Goal: Information Seeking & Learning: Compare options

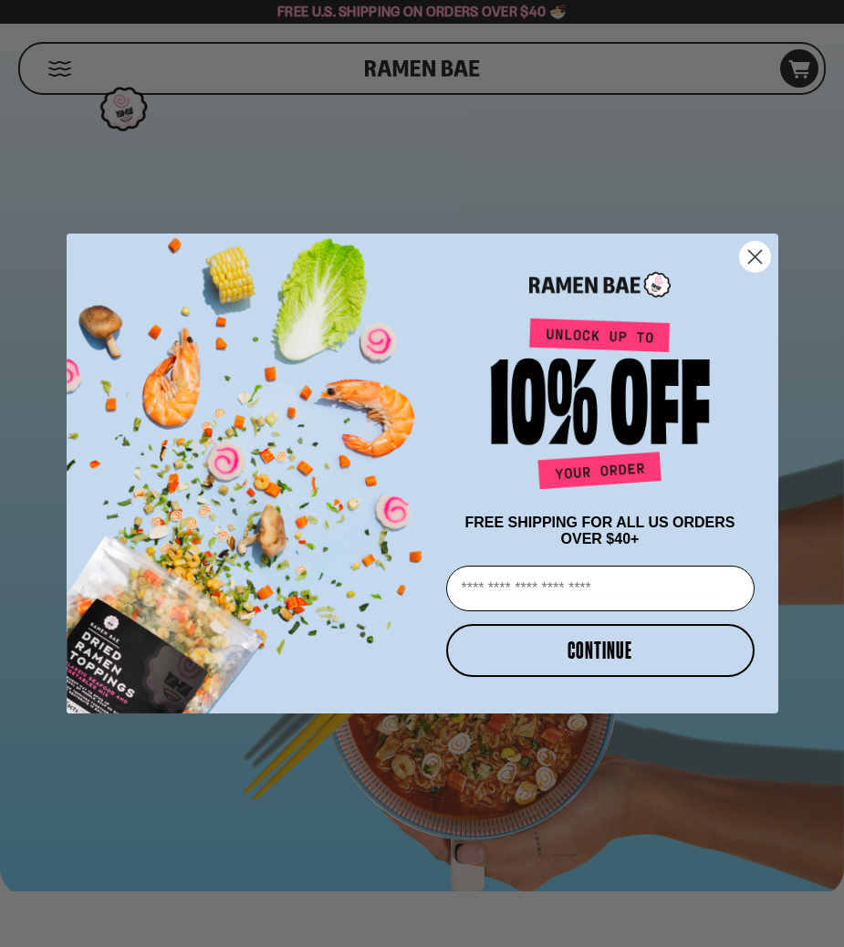
click at [757, 245] on circle "Close dialog" at bounding box center [754, 257] width 30 height 30
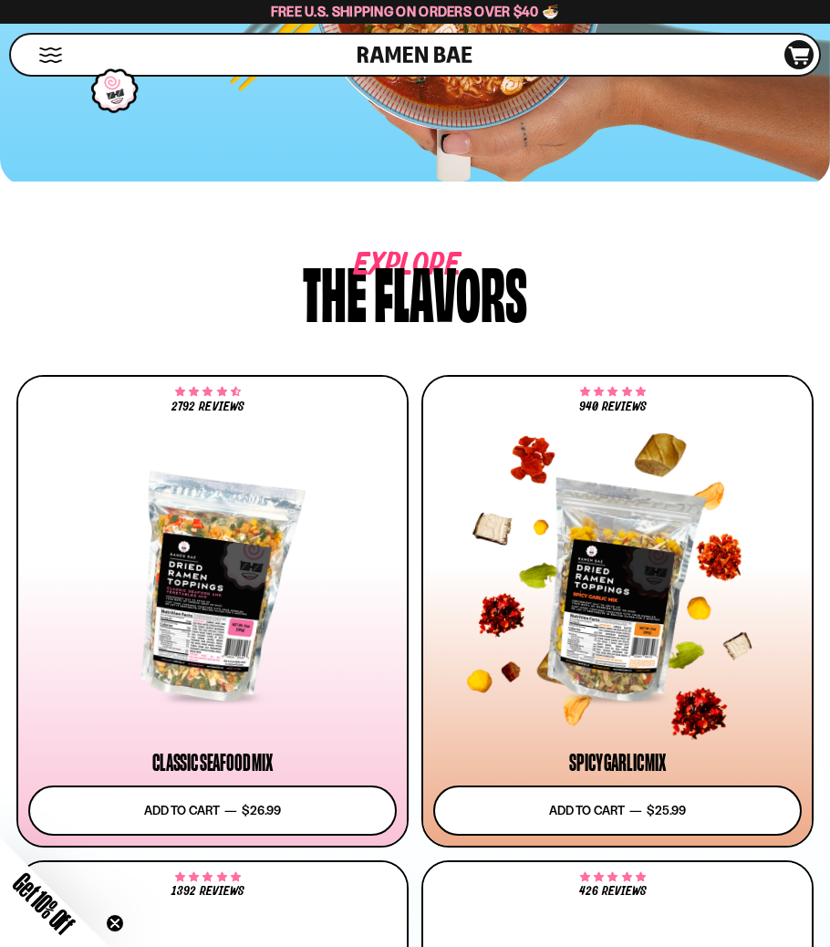
scroll to position [912, 0]
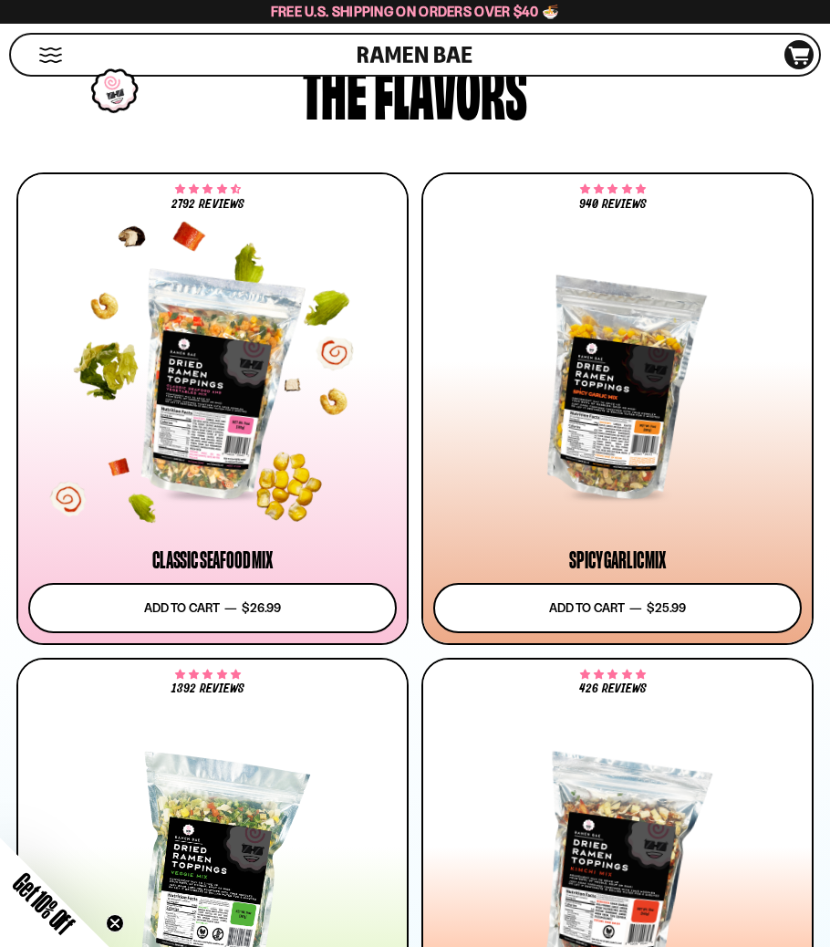
click at [197, 380] on div at bounding box center [212, 387] width 369 height 222
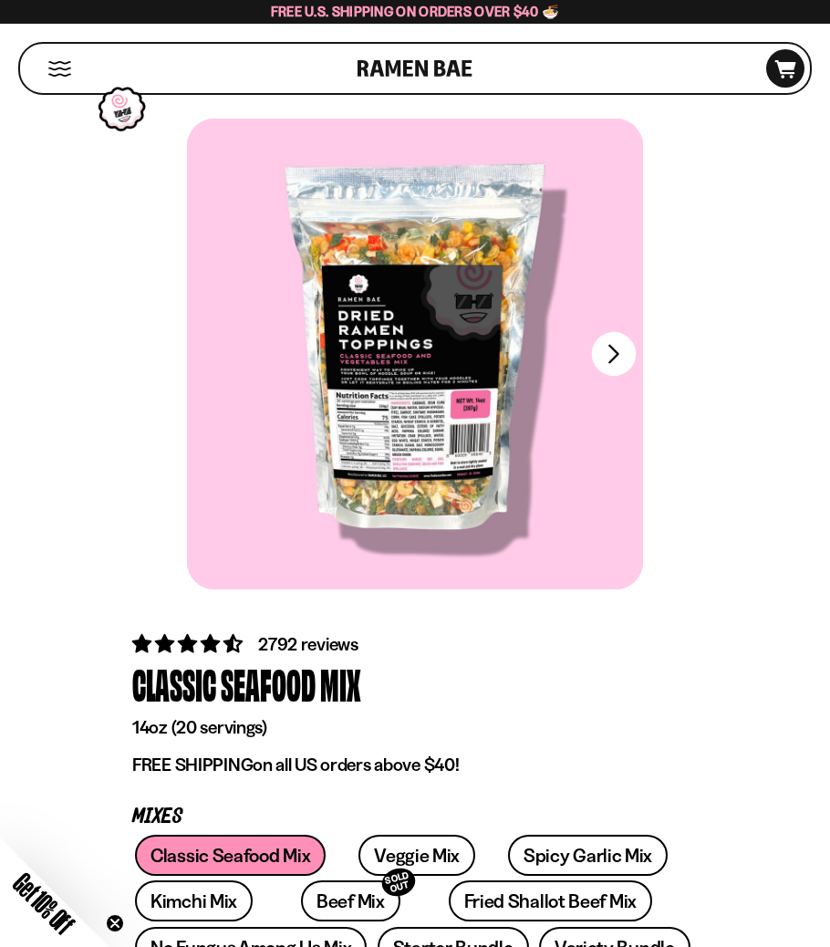
click at [610, 366] on button "FADCB6FD-DFAB-4417-9F21-029242090B77" at bounding box center [614, 354] width 44 height 44
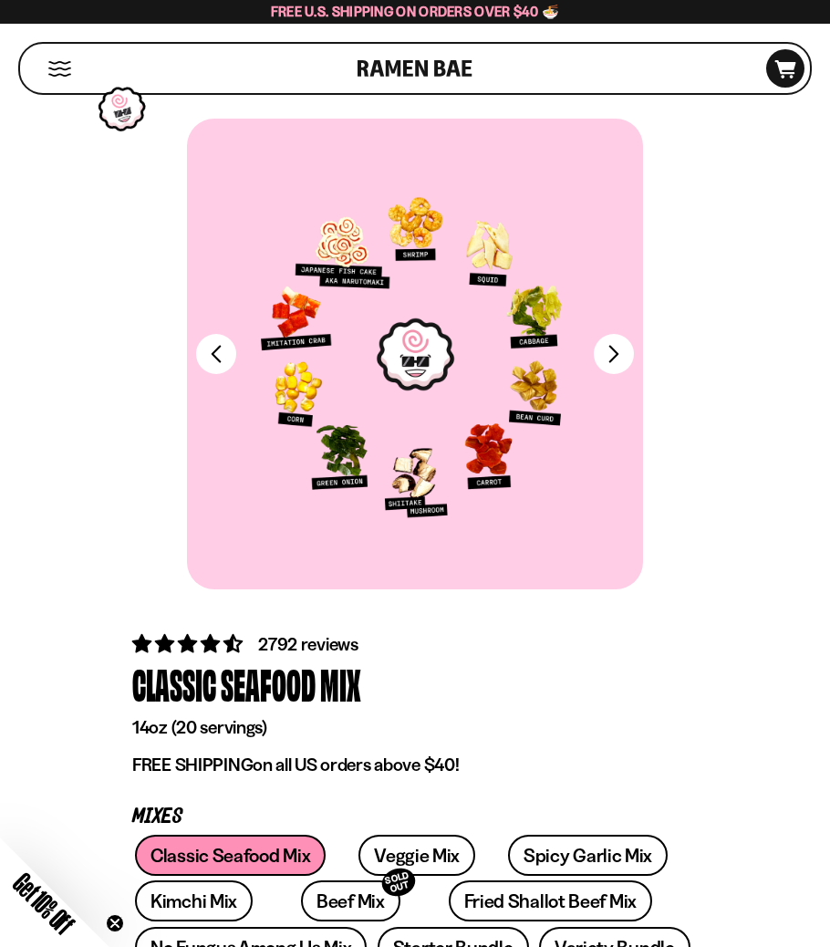
click at [405, 444] on div at bounding box center [415, 354] width 456 height 471
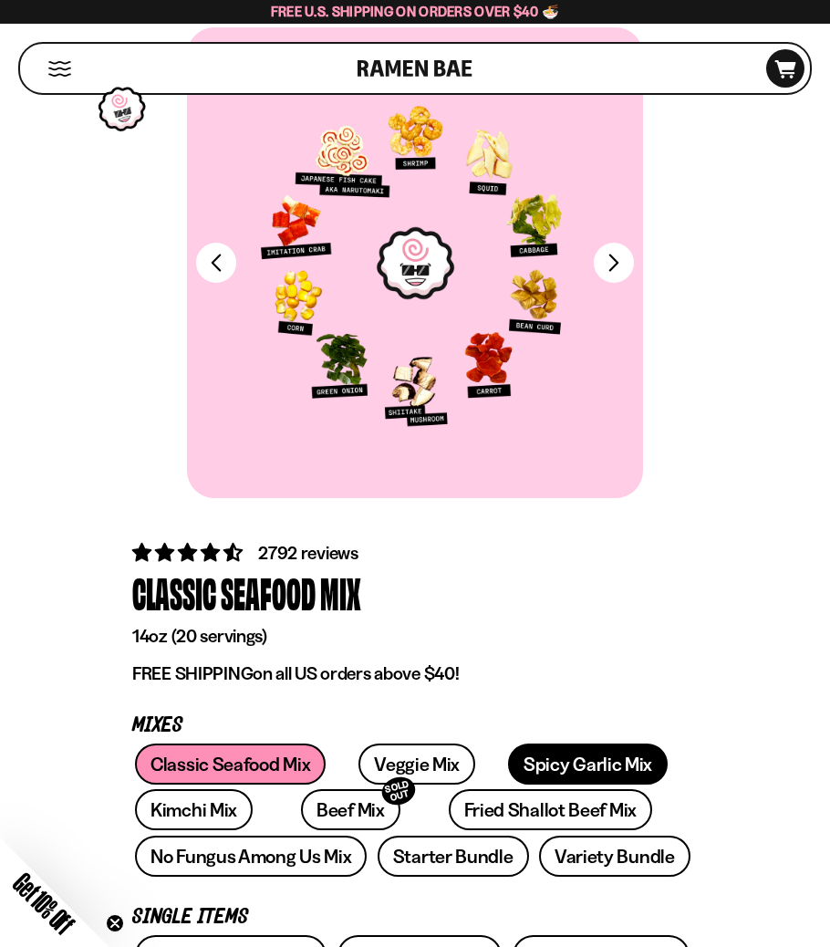
click at [566, 759] on link "Spicy Garlic Mix" at bounding box center [588, 764] width 160 height 41
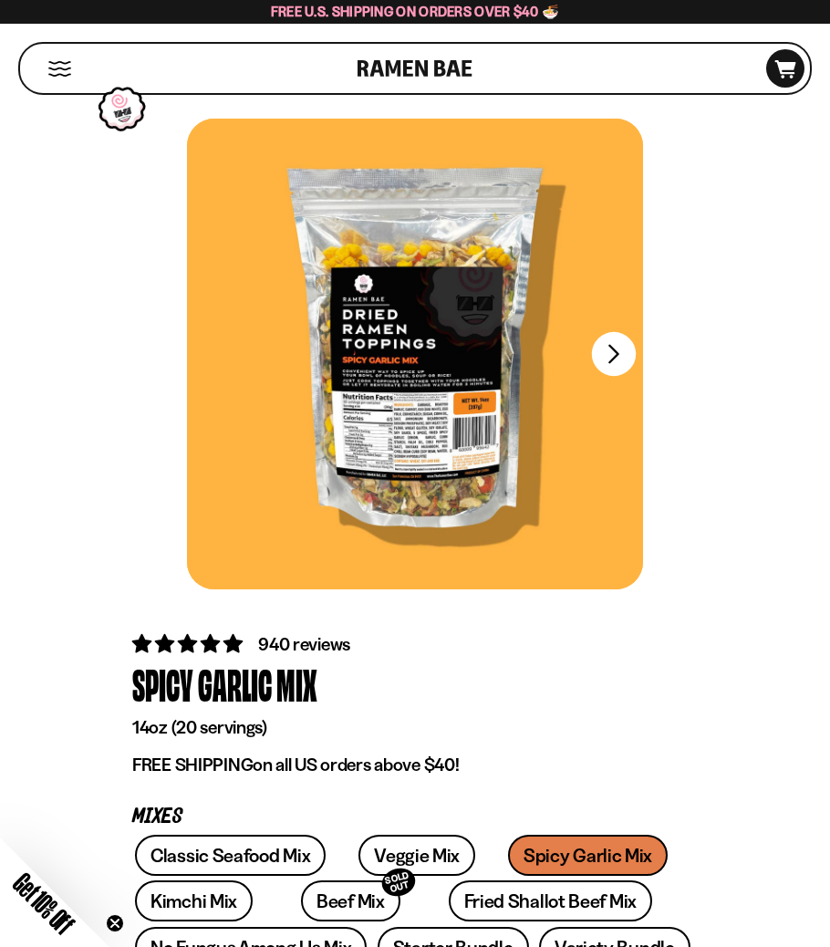
click at [610, 363] on button "FADCB6FD-DFAB-4417-9F21-029242090B77" at bounding box center [614, 354] width 44 height 44
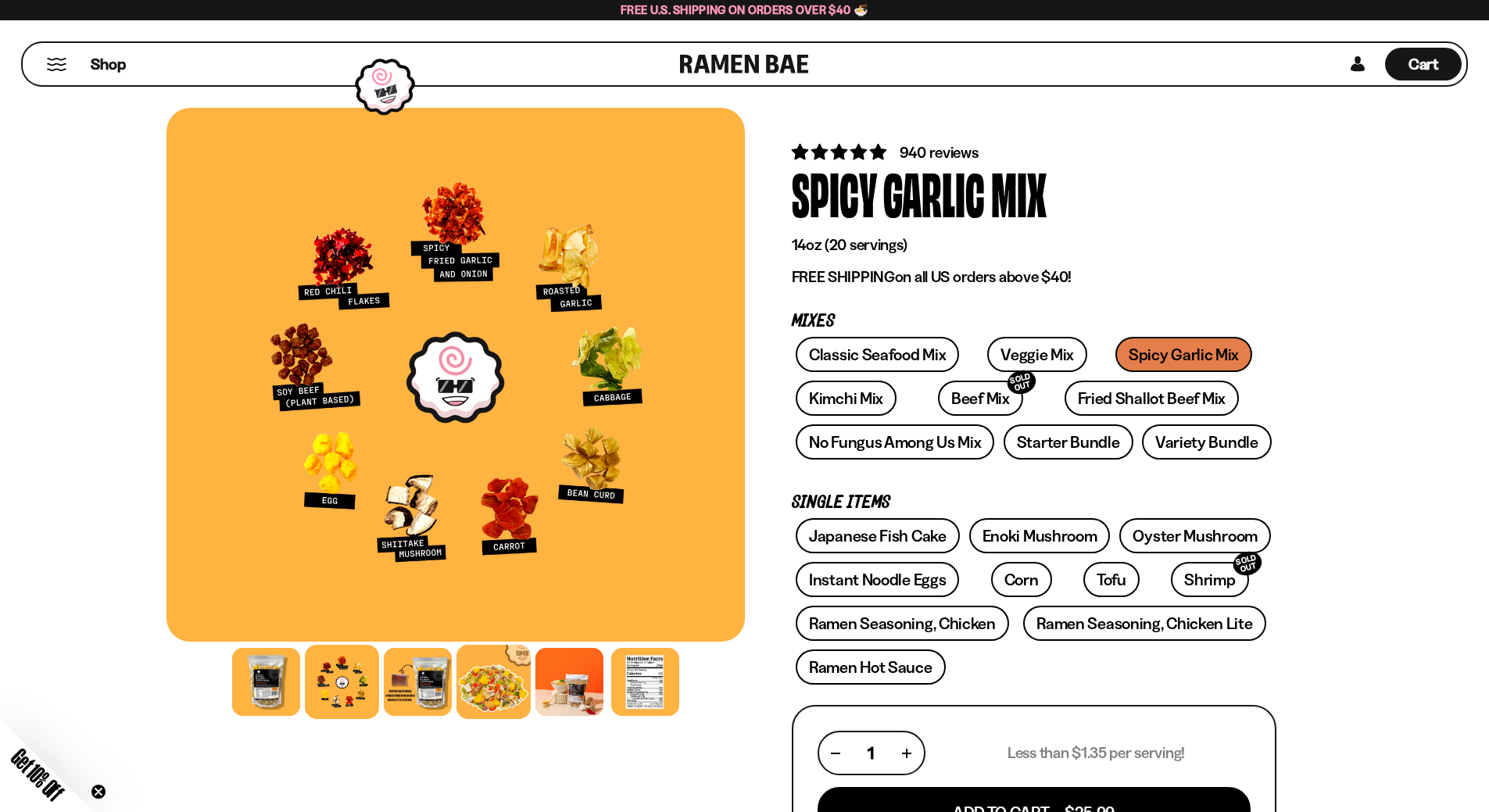
click at [481, 683] on div at bounding box center [493, 682] width 75 height 75
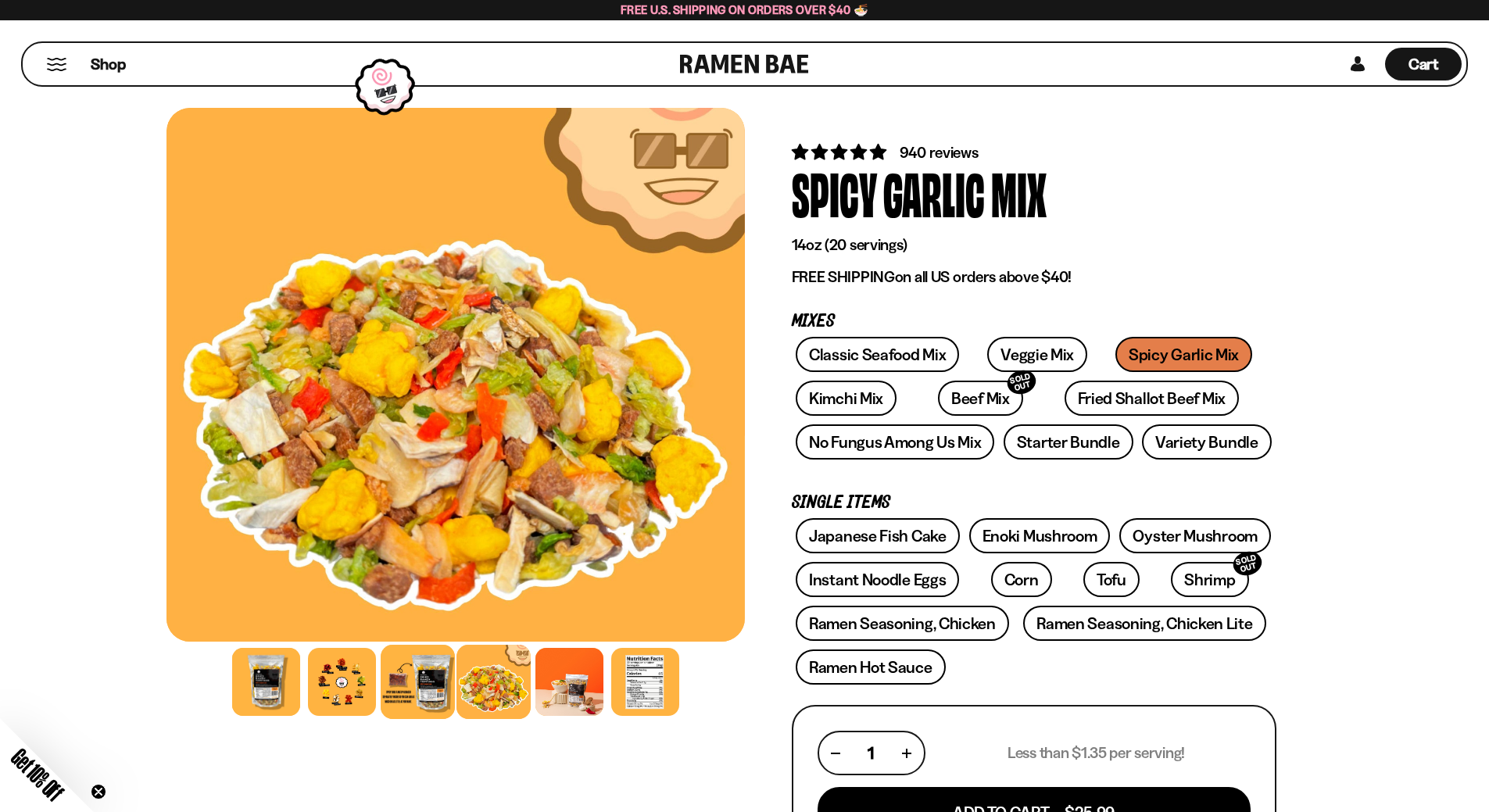
click at [424, 685] on div at bounding box center [417, 682] width 75 height 75
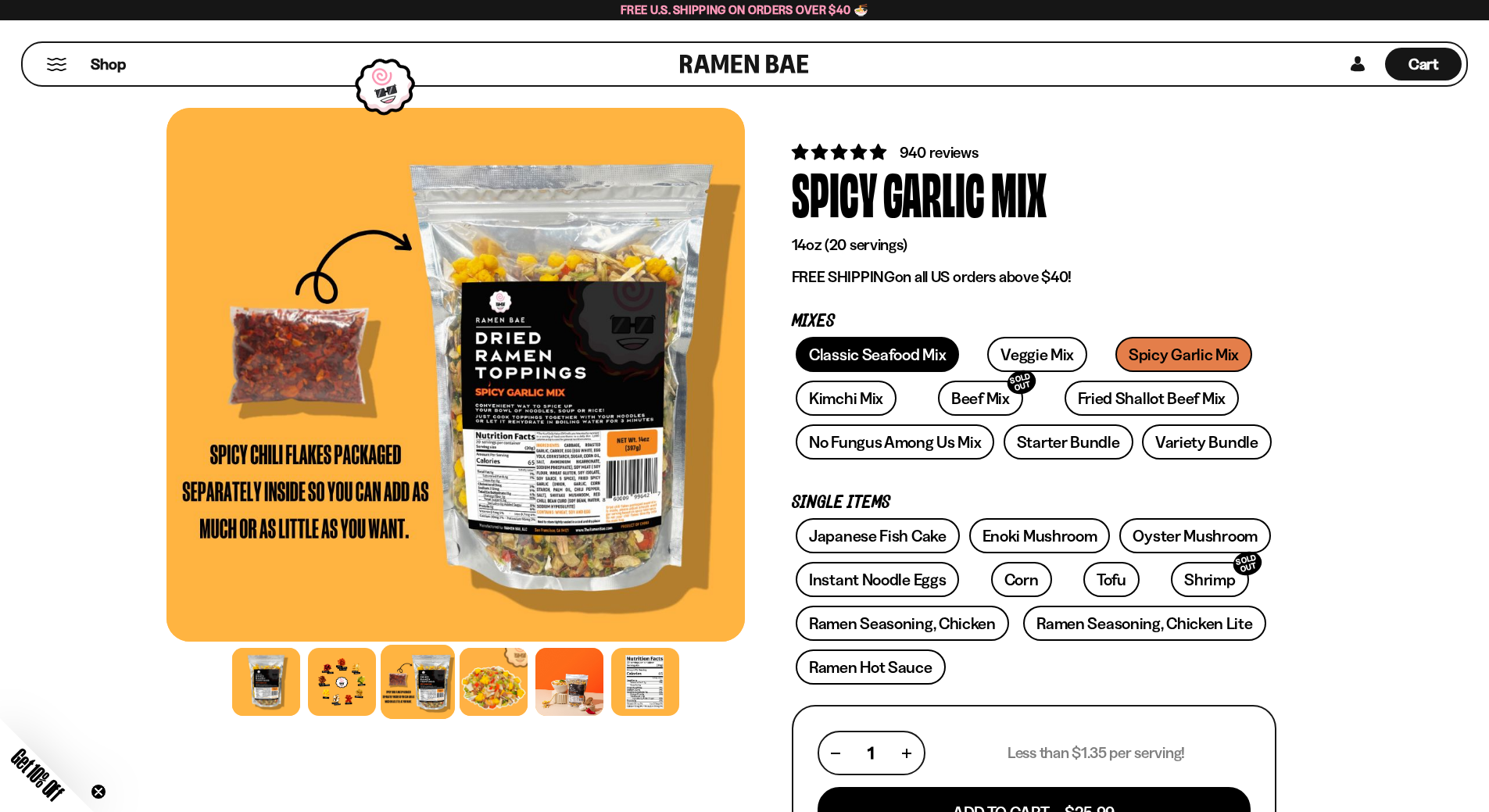
click at [710, 358] on link "Classic Seafood Mix" at bounding box center [877, 354] width 164 height 35
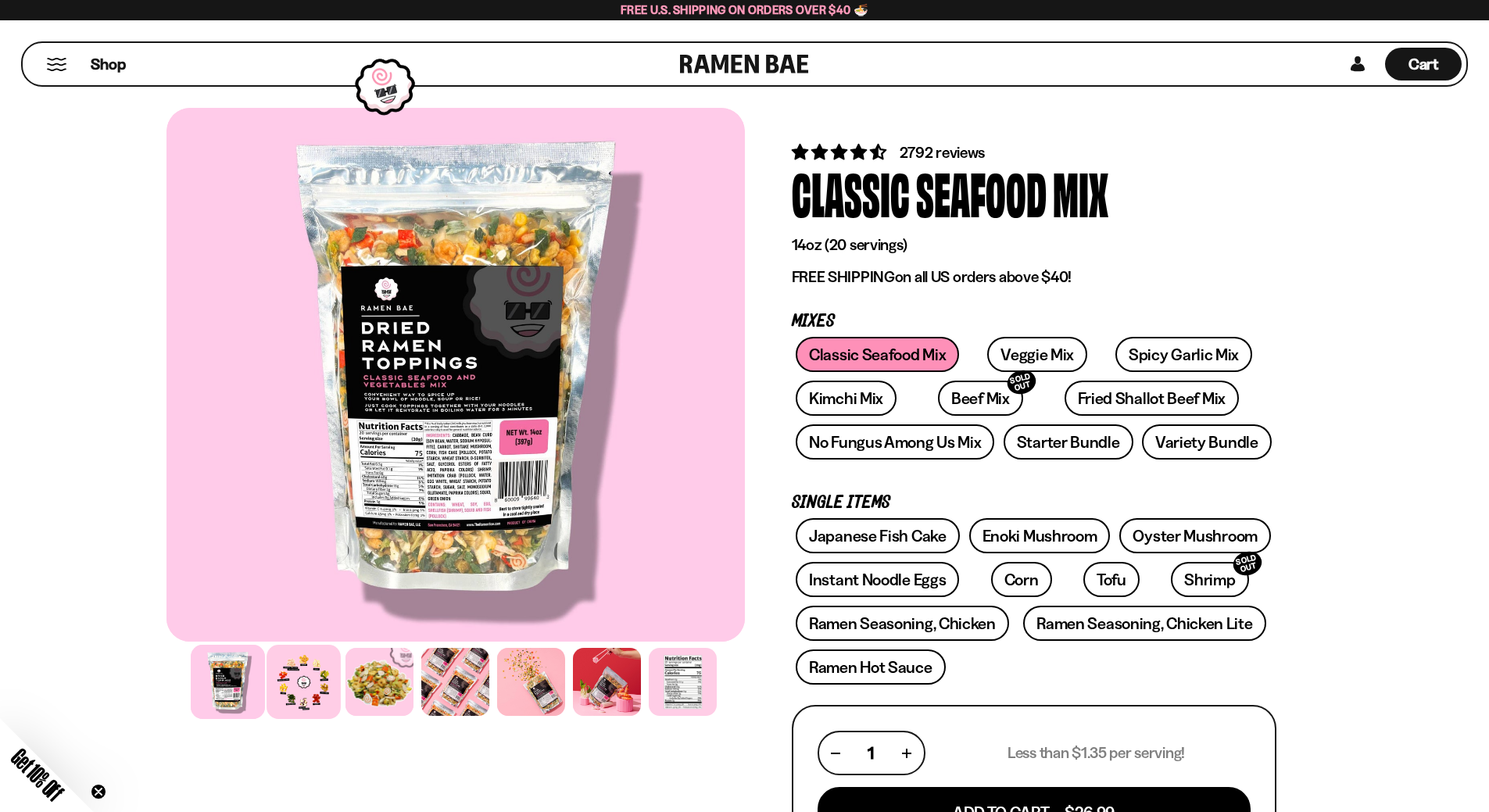
click at [294, 686] on div at bounding box center [303, 682] width 75 height 75
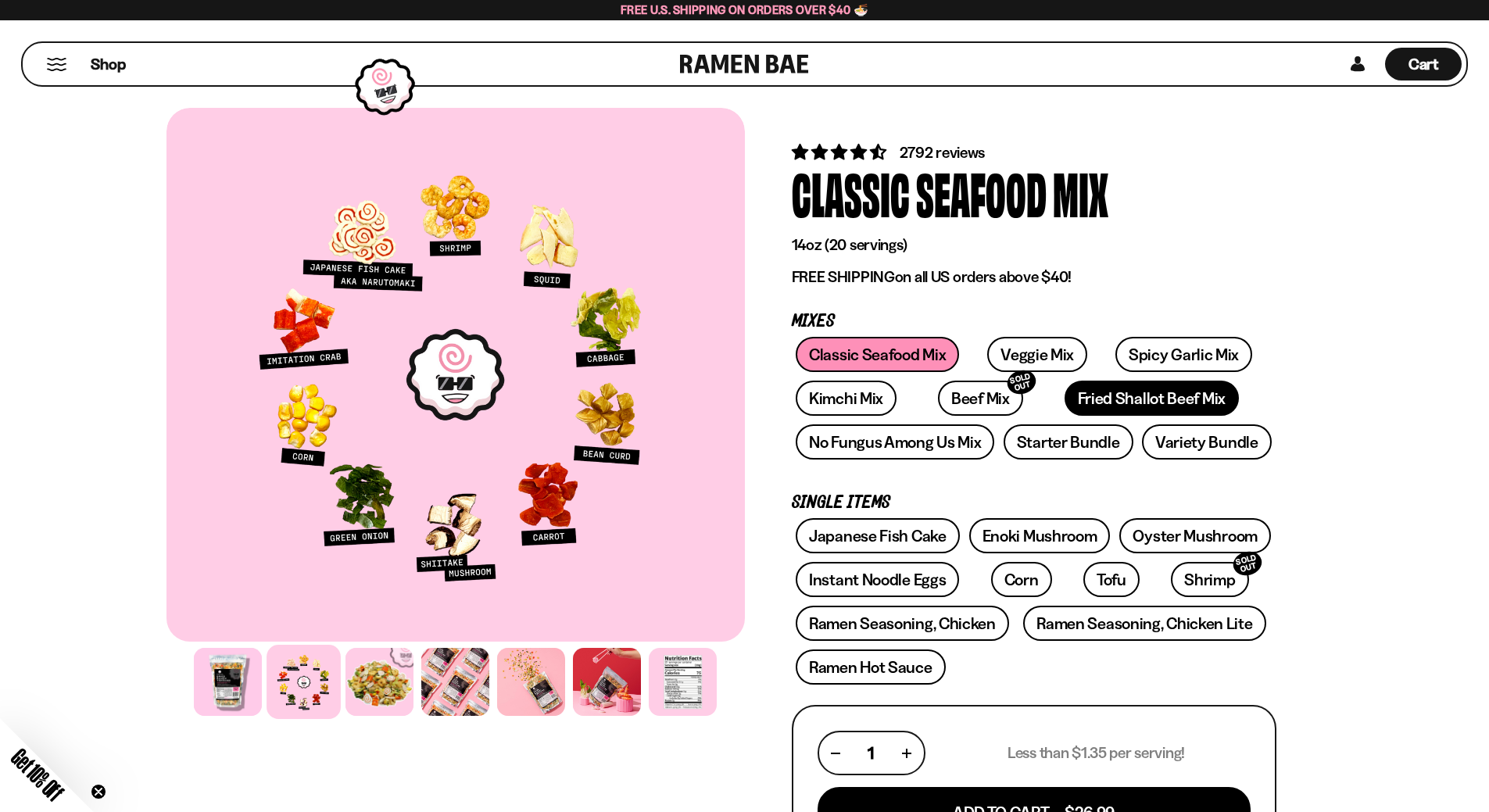
click at [1085, 397] on link "Fried Shallot Beef Mix" at bounding box center [1151, 397] width 174 height 35
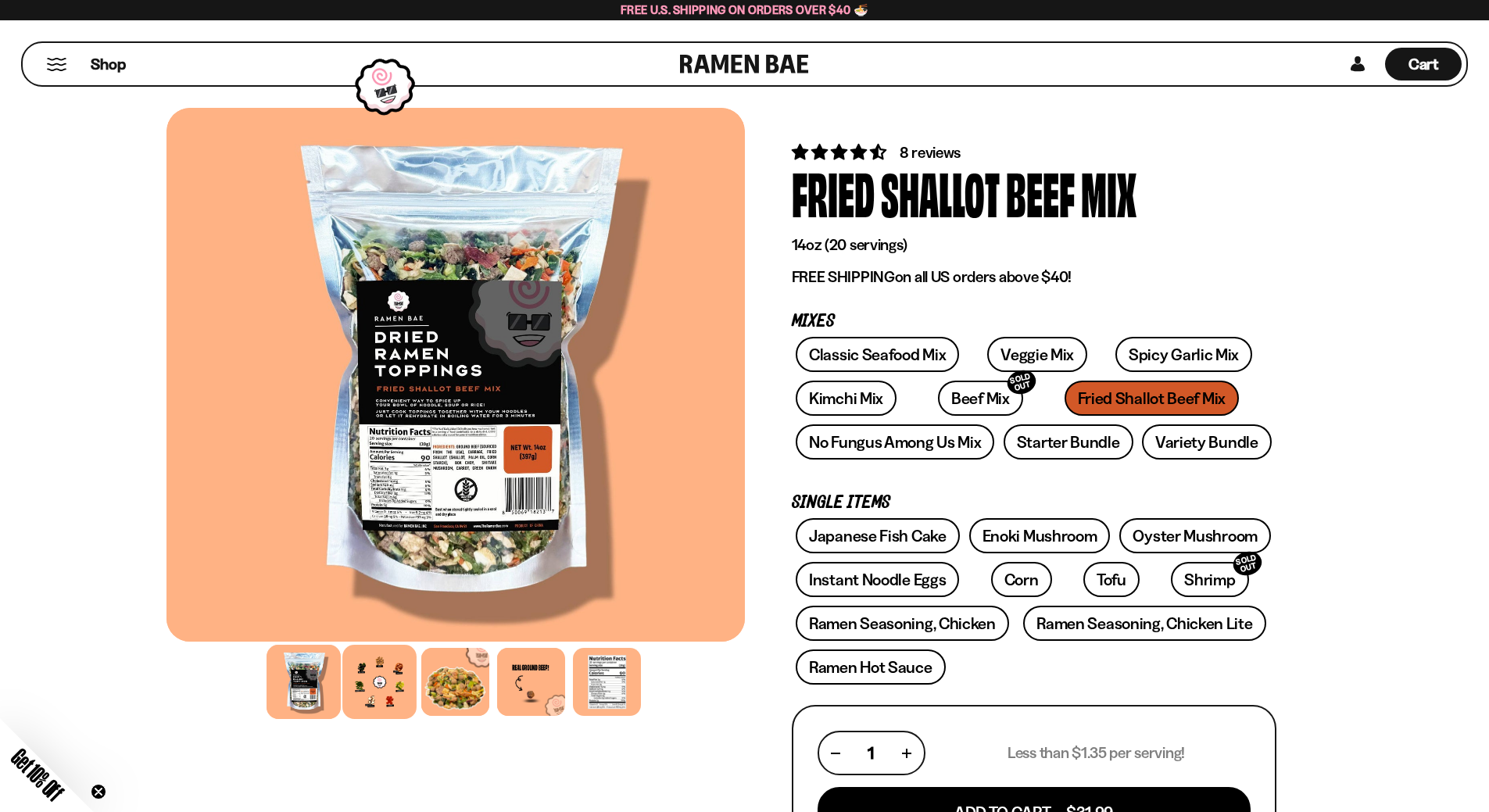
click at [397, 678] on div at bounding box center [380, 682] width 75 height 75
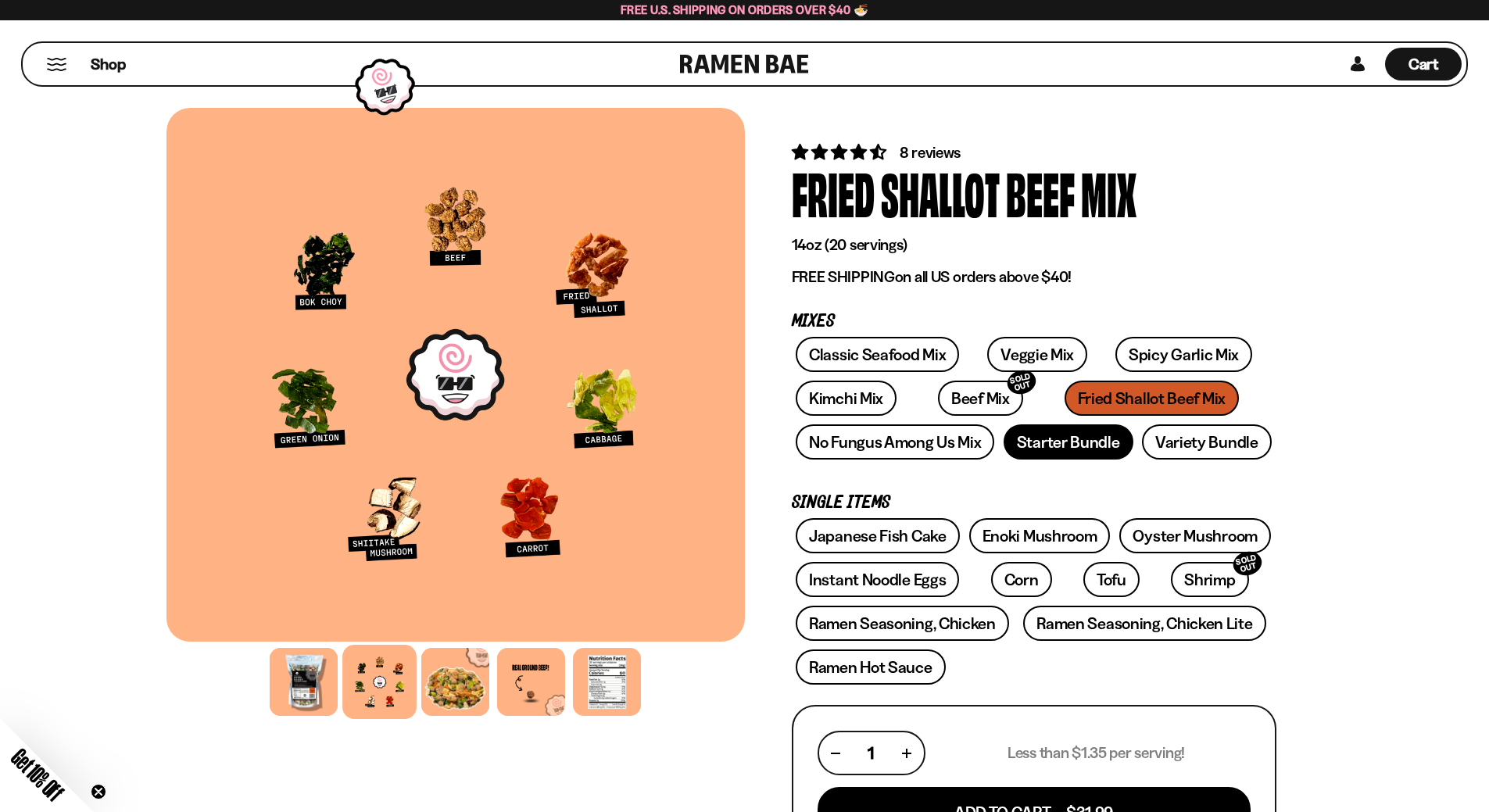
click at [1083, 447] on link "Starter Bundle" at bounding box center [1068, 441] width 129 height 35
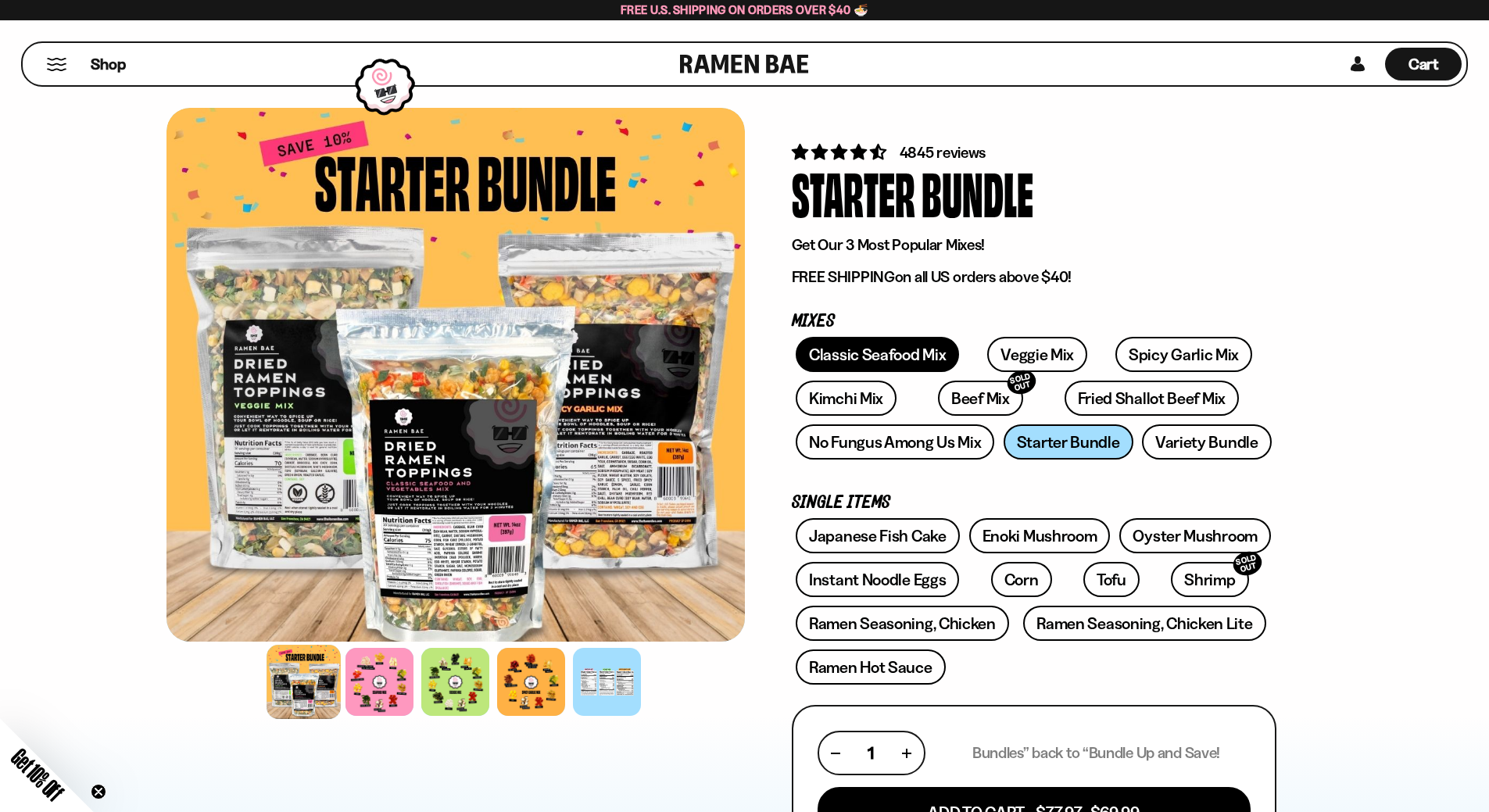
click at [850, 370] on link "Classic Seafood Mix" at bounding box center [877, 354] width 164 height 35
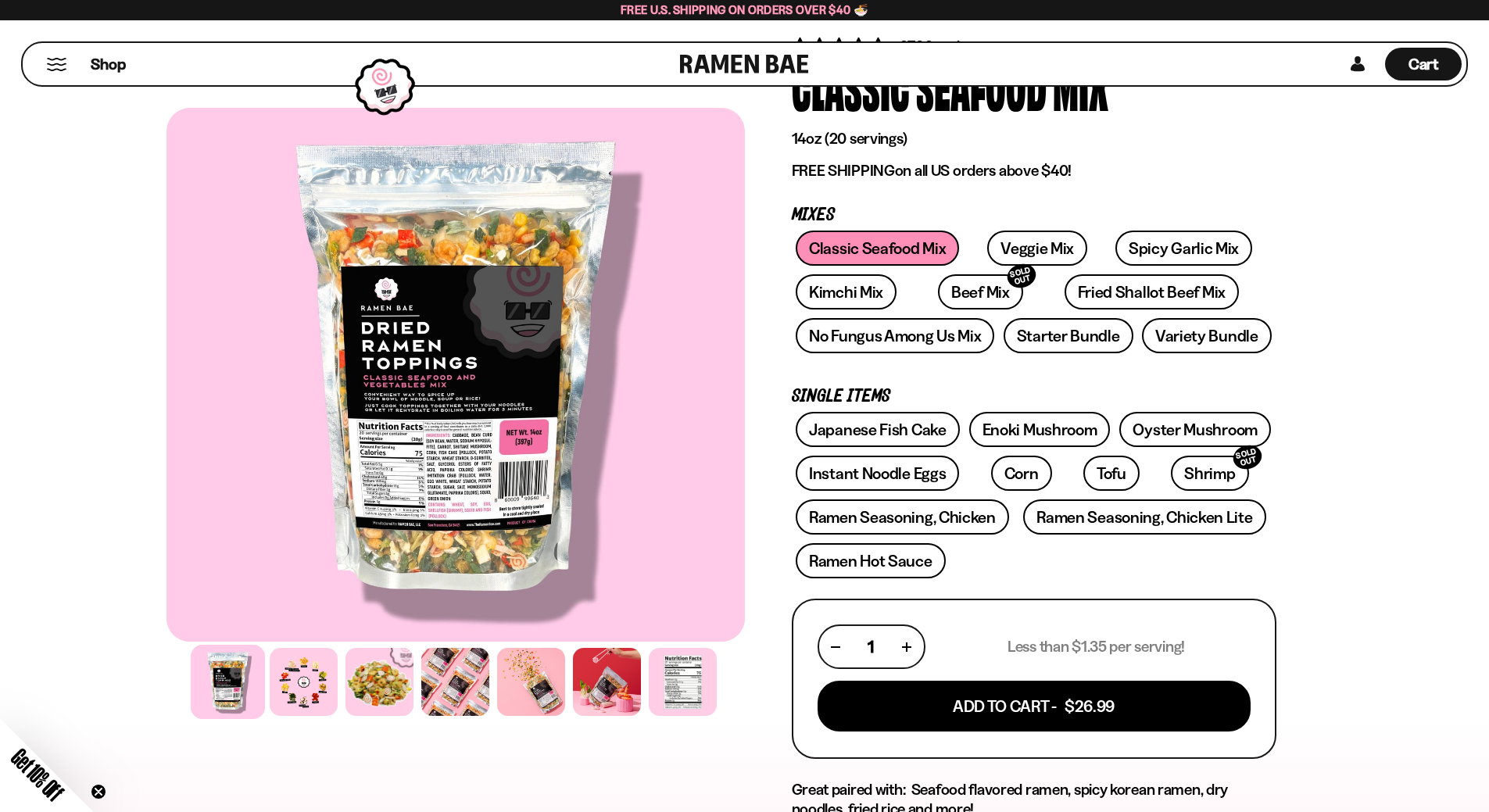
scroll to position [78, 0]
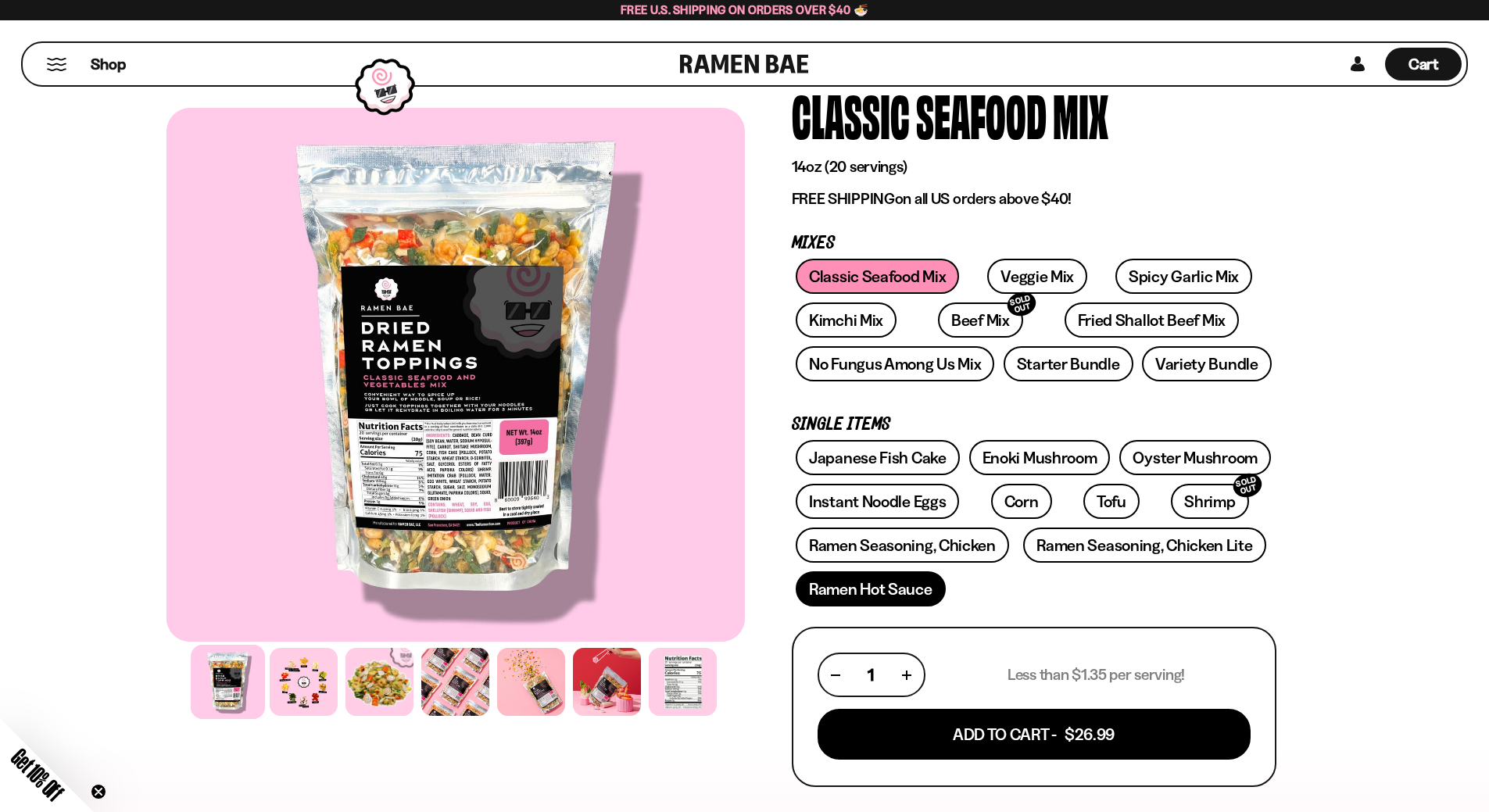
click at [912, 586] on link "Ramen Hot Sauce" at bounding box center [870, 588] width 150 height 35
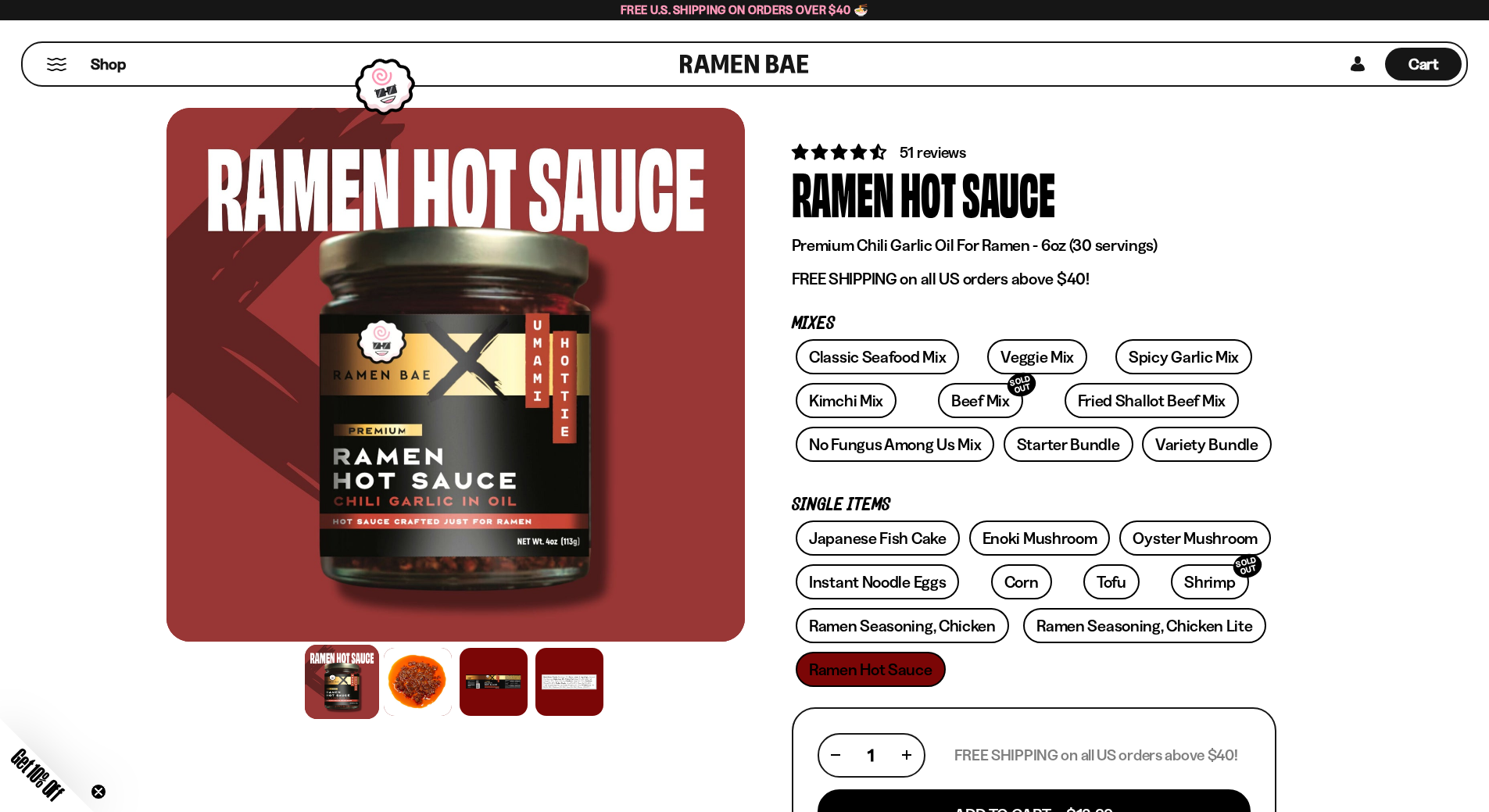
click at [338, 688] on div at bounding box center [342, 682] width 75 height 75
click at [416, 686] on div at bounding box center [417, 682] width 75 height 75
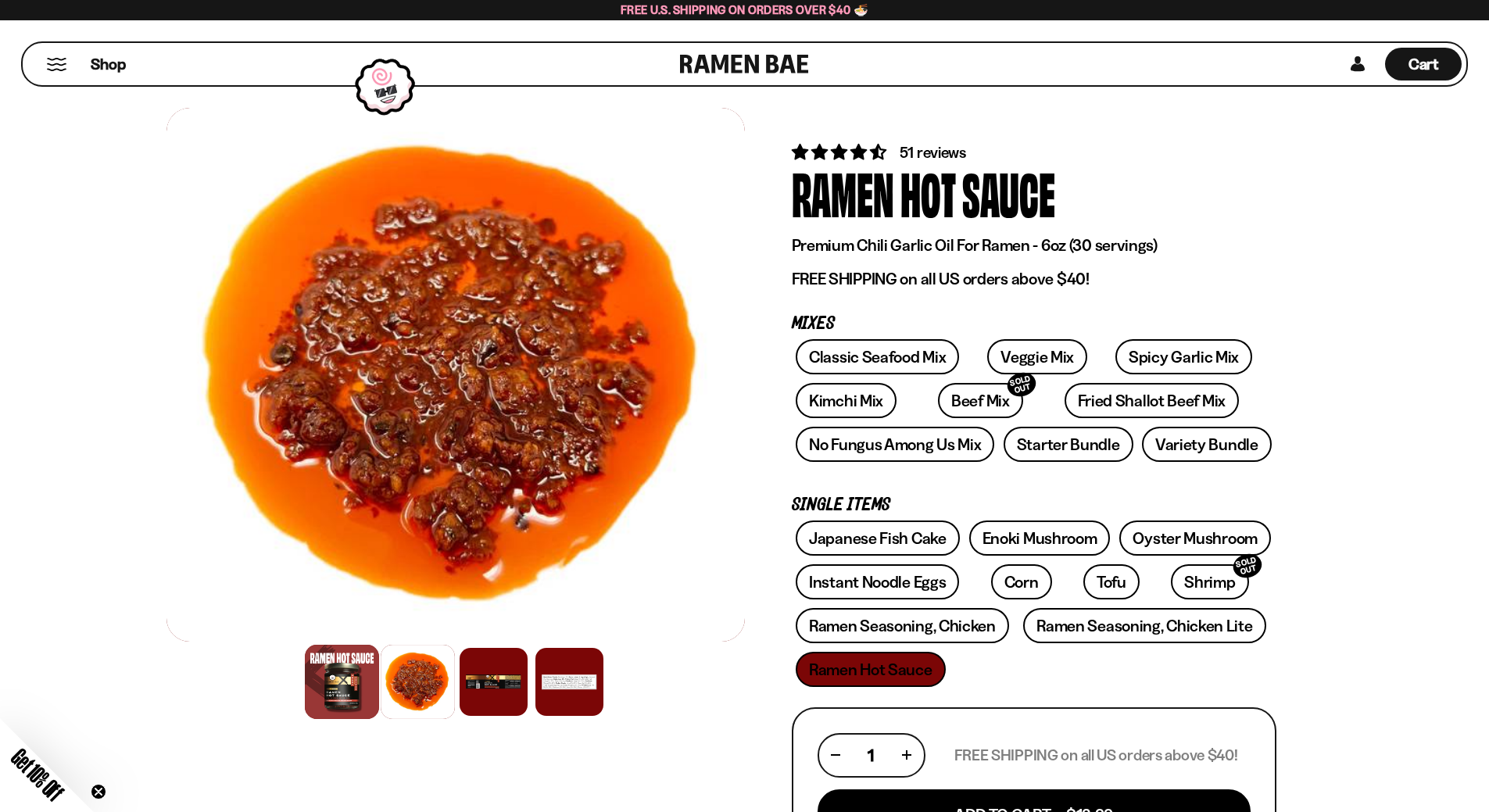
click at [344, 694] on div at bounding box center [342, 682] width 75 height 75
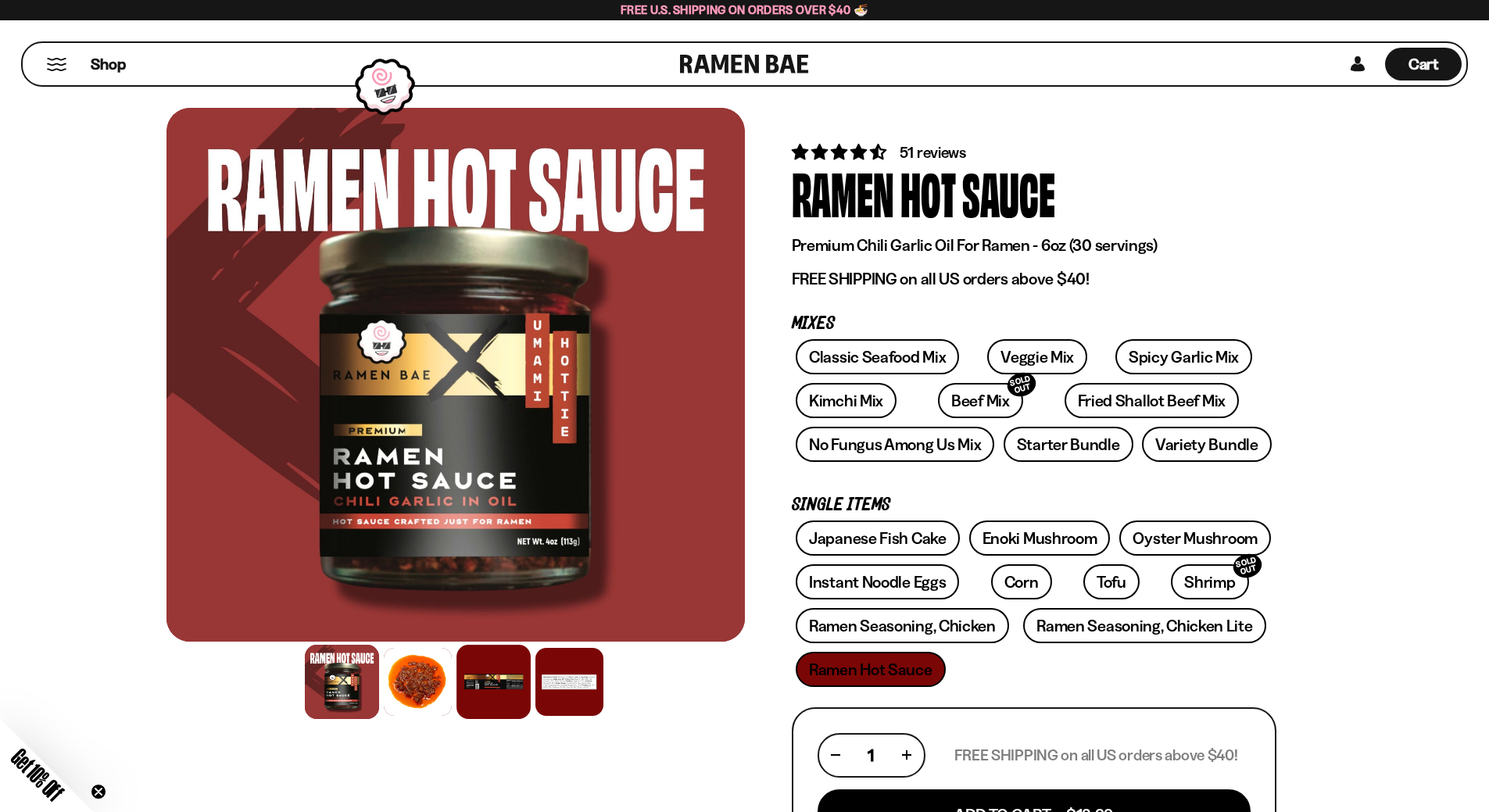
click at [499, 680] on div at bounding box center [493, 682] width 75 height 75
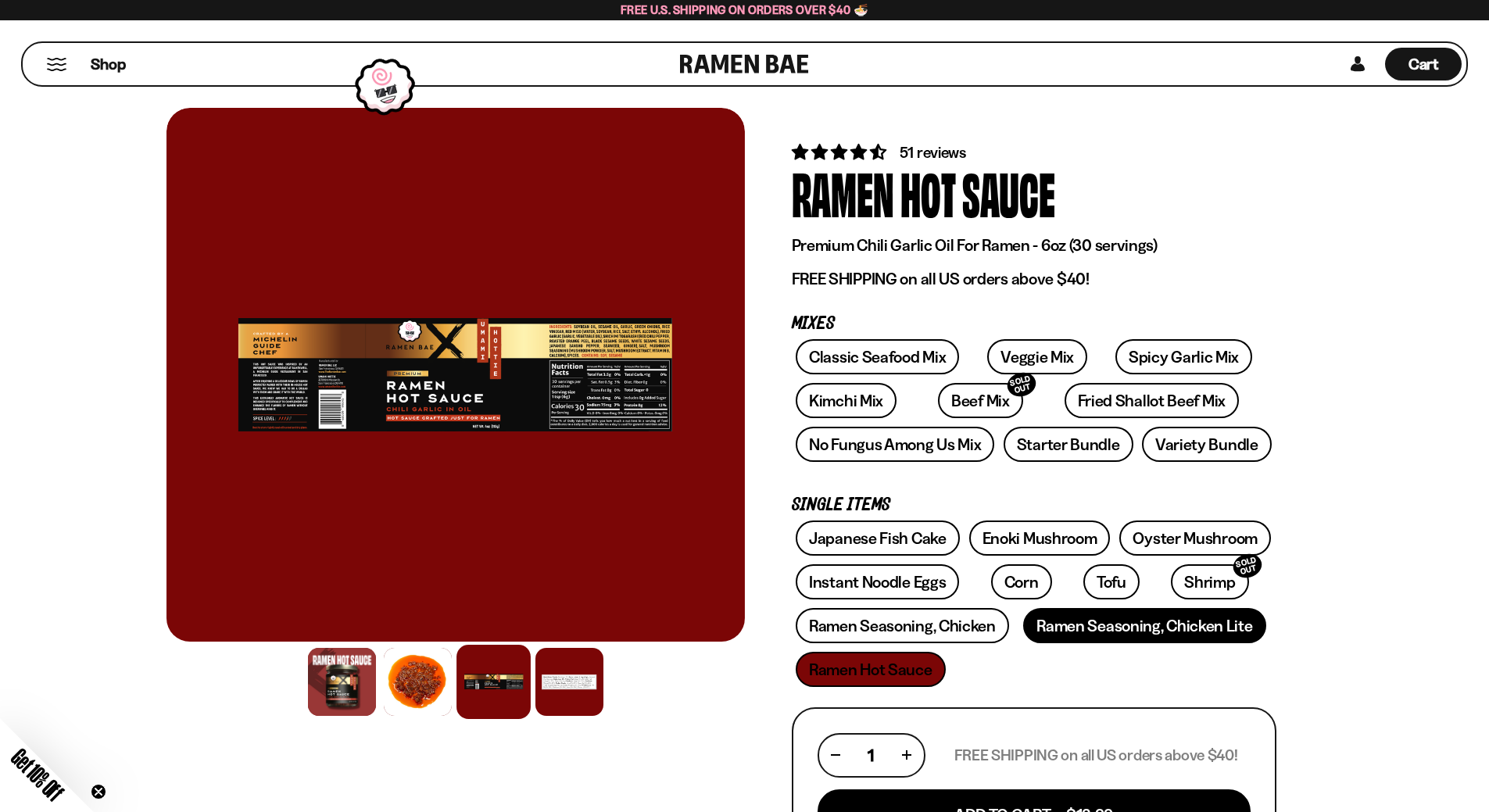
click at [1115, 630] on link "Ramen Seasoning, Chicken Lite" at bounding box center [1144, 625] width 242 height 35
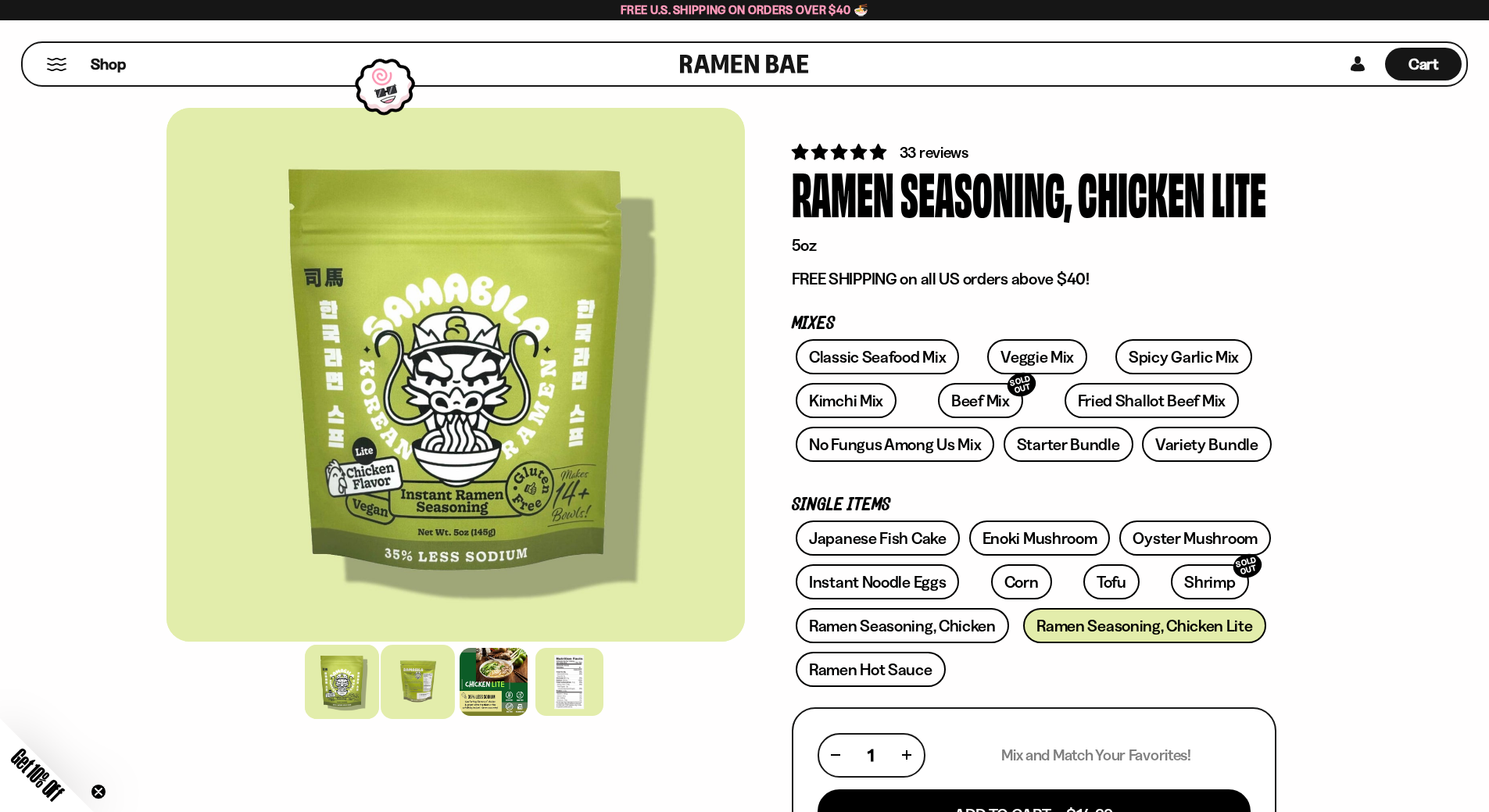
click at [426, 684] on div at bounding box center [417, 682] width 75 height 75
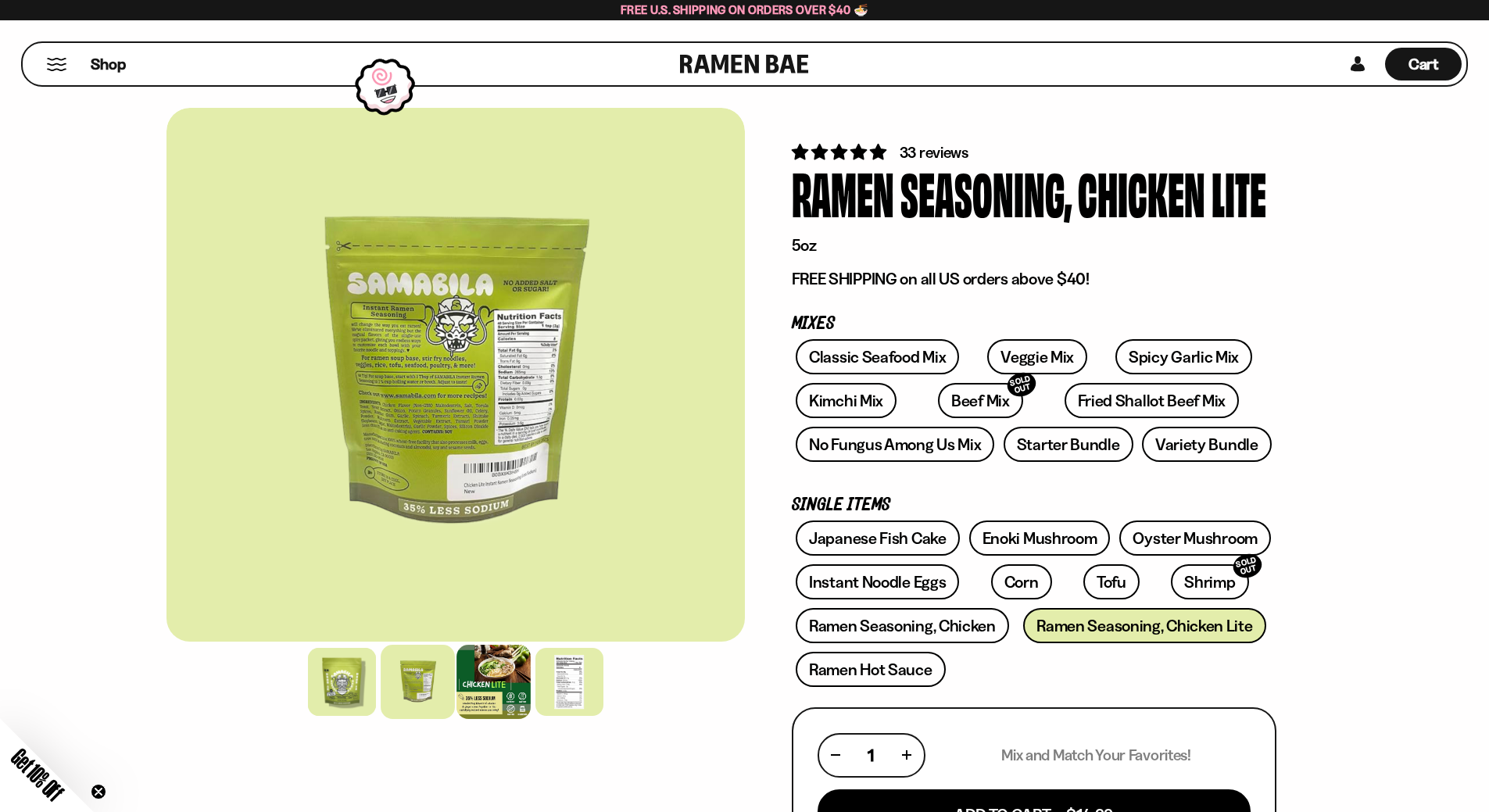
click at [481, 684] on div at bounding box center [493, 682] width 75 height 75
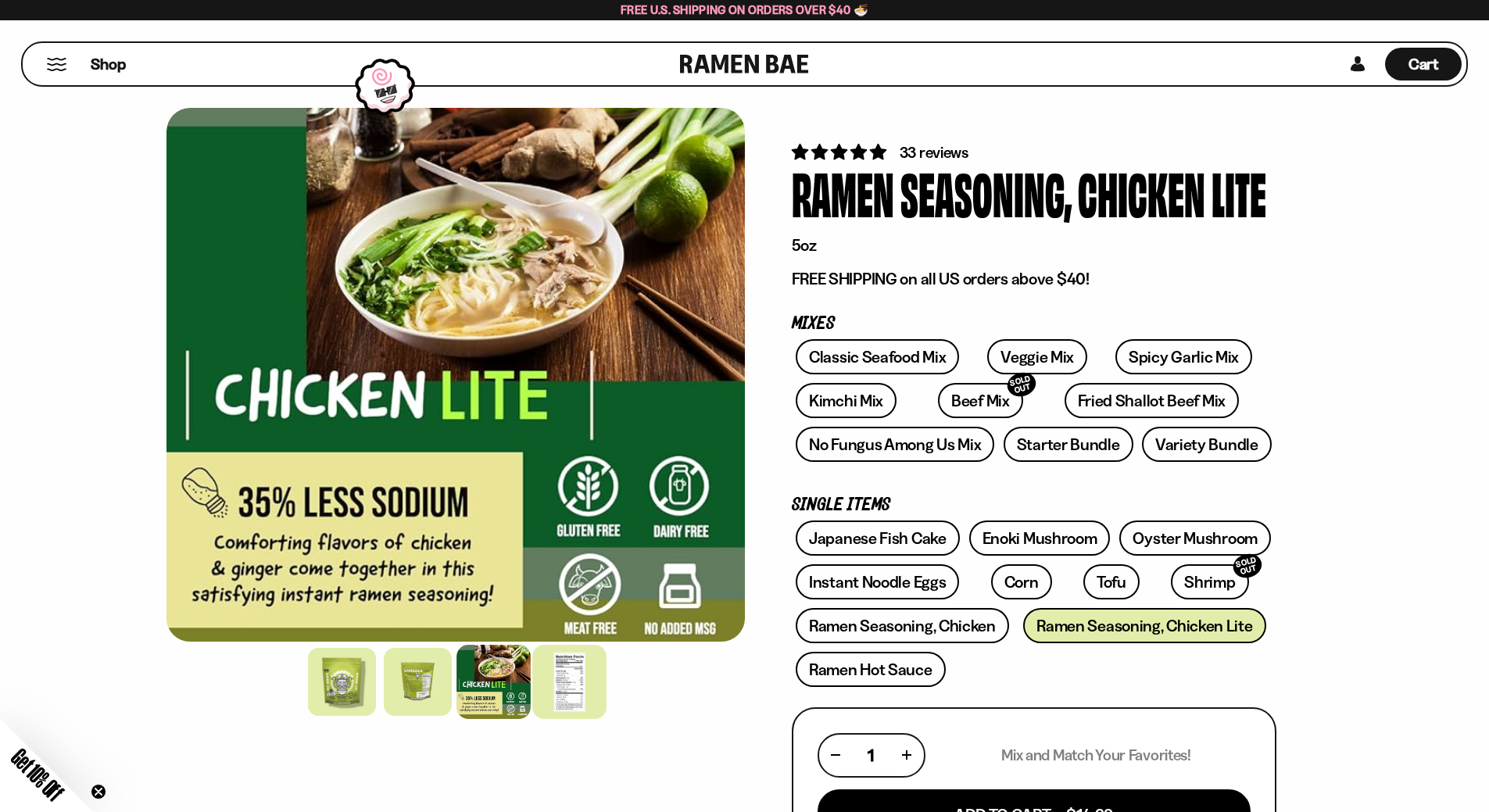
click at [576, 692] on div at bounding box center [569, 682] width 75 height 75
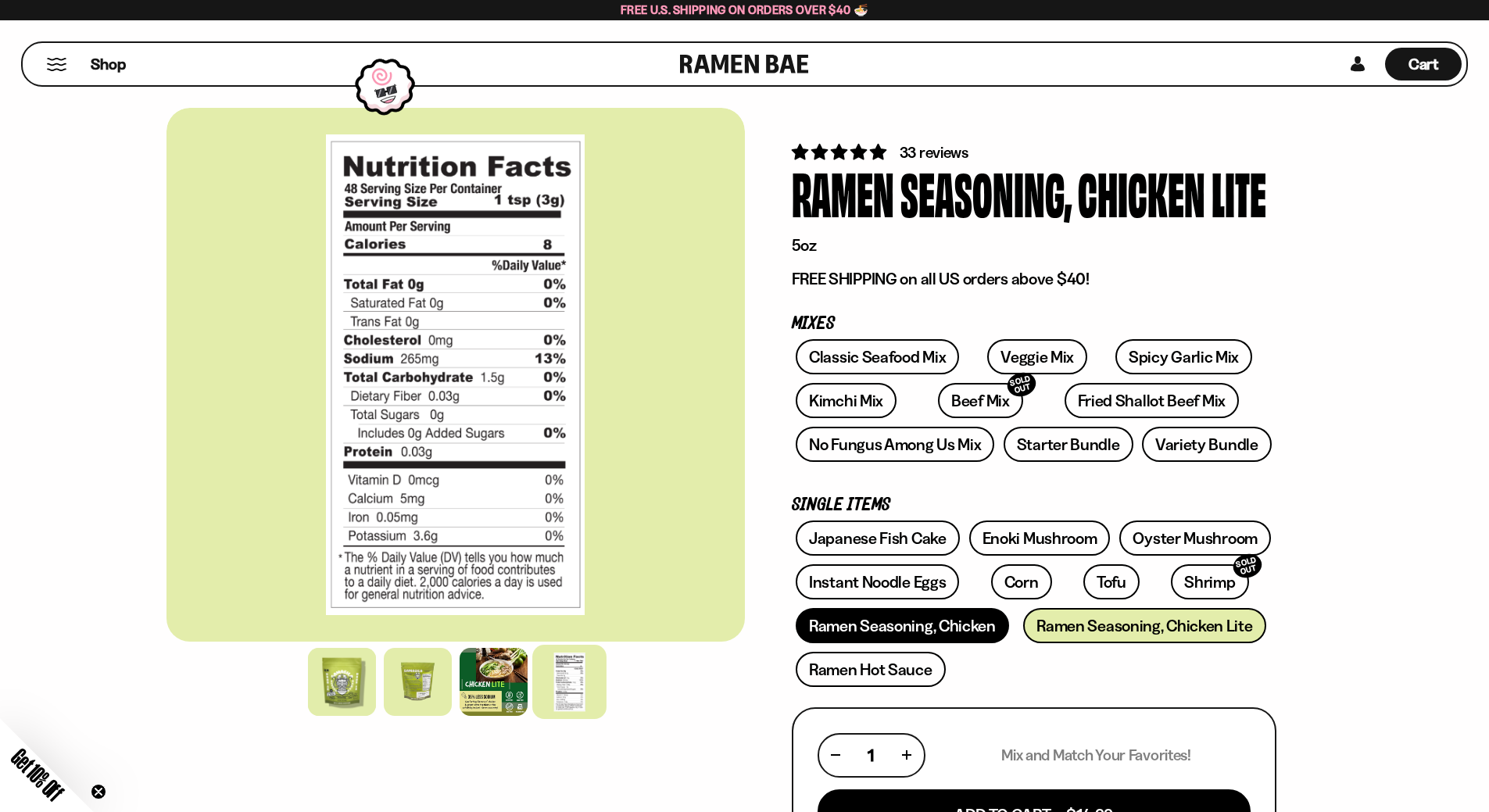
click at [960, 630] on link "Ramen Seasoning, Chicken" at bounding box center [902, 625] width 213 height 35
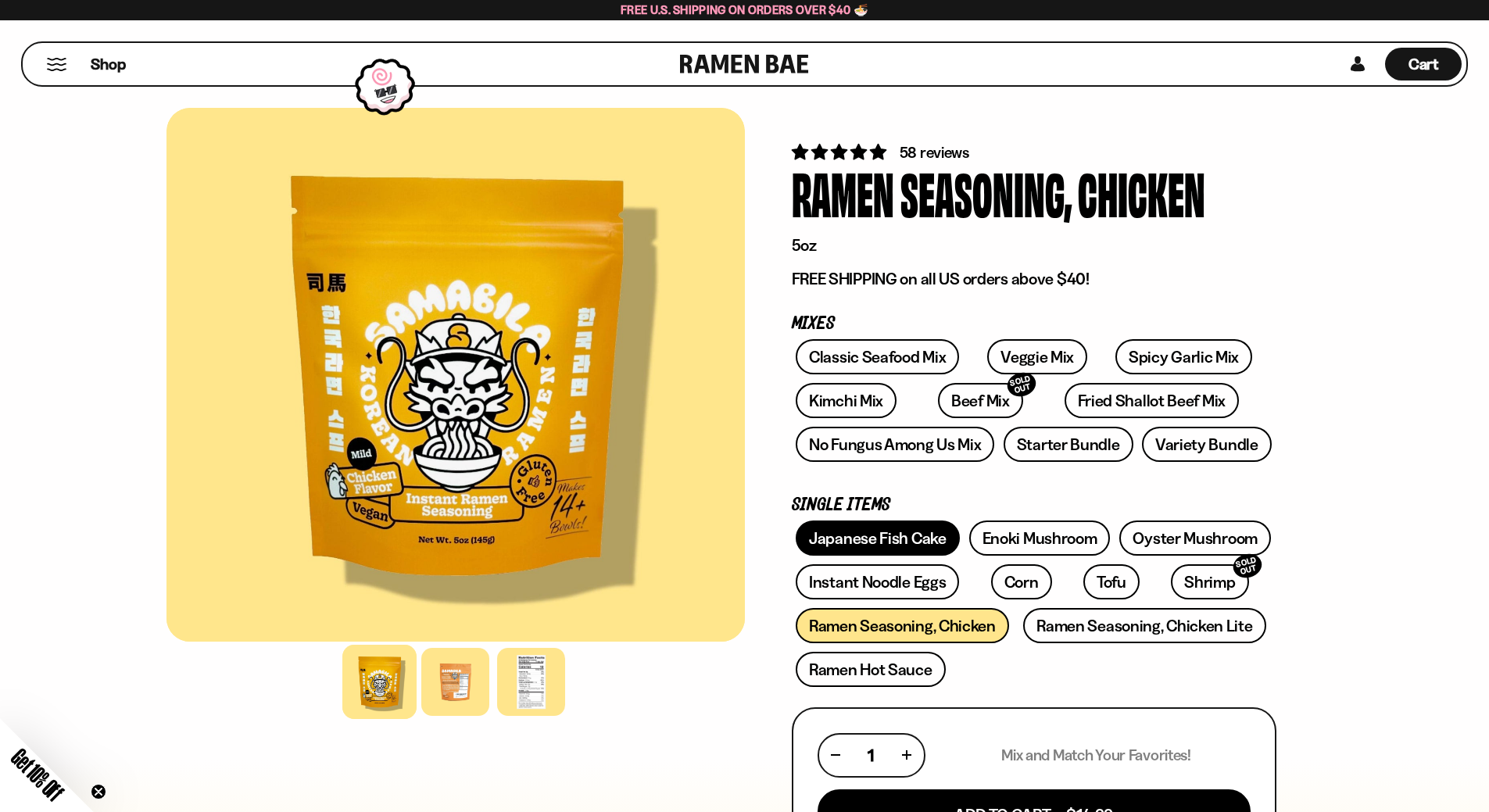
click at [900, 534] on link "Japanese Fish Cake" at bounding box center [878, 538] width 164 height 35
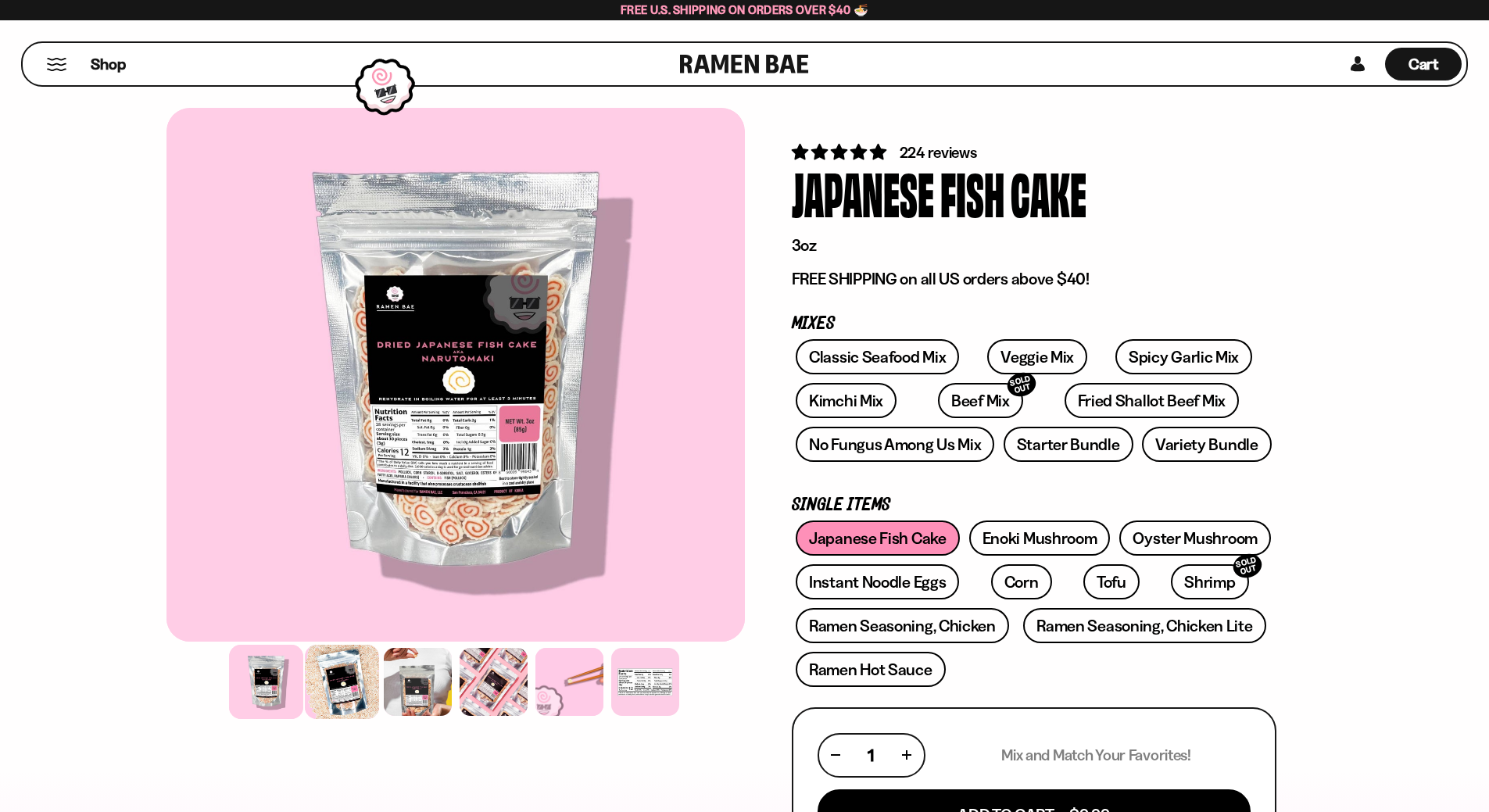
click at [350, 693] on div at bounding box center [342, 682] width 75 height 75
